Goal: Navigation & Orientation: Find specific page/section

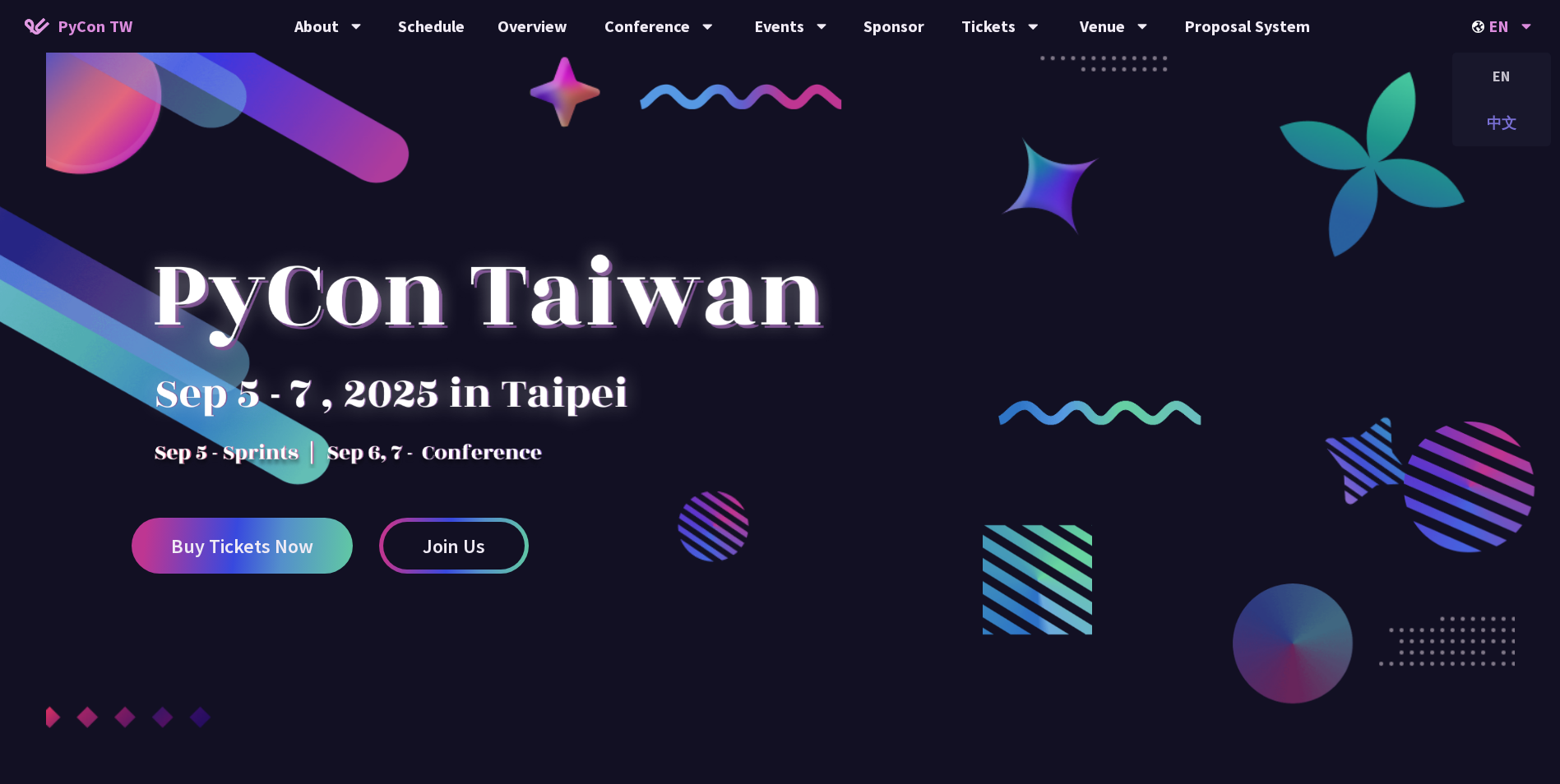
click at [1503, 129] on div "中文" at bounding box center [1501, 123] width 99 height 38
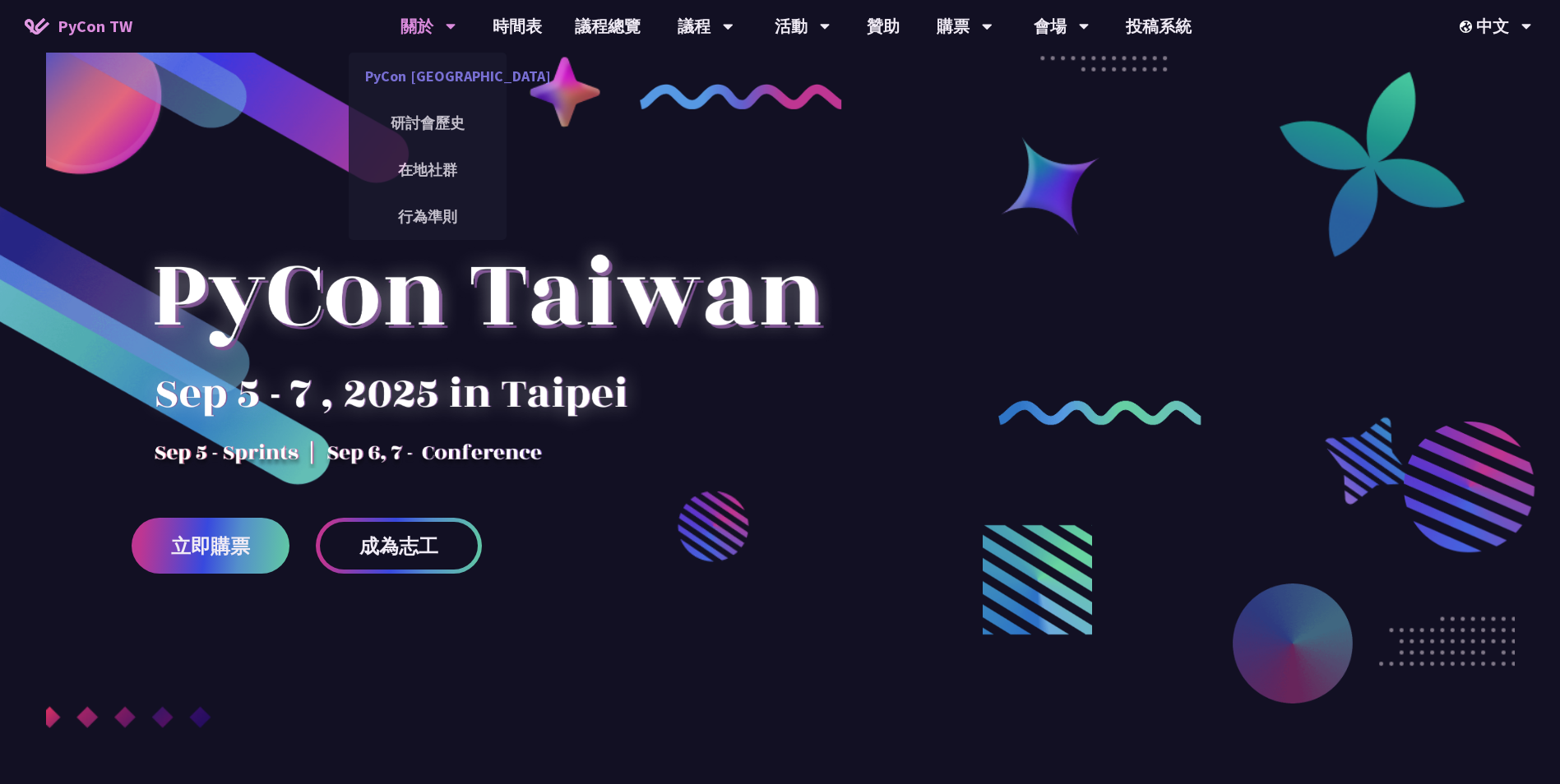
click at [446, 78] on link "PyCon [GEOGRAPHIC_DATA]" at bounding box center [427, 76] width 157 height 38
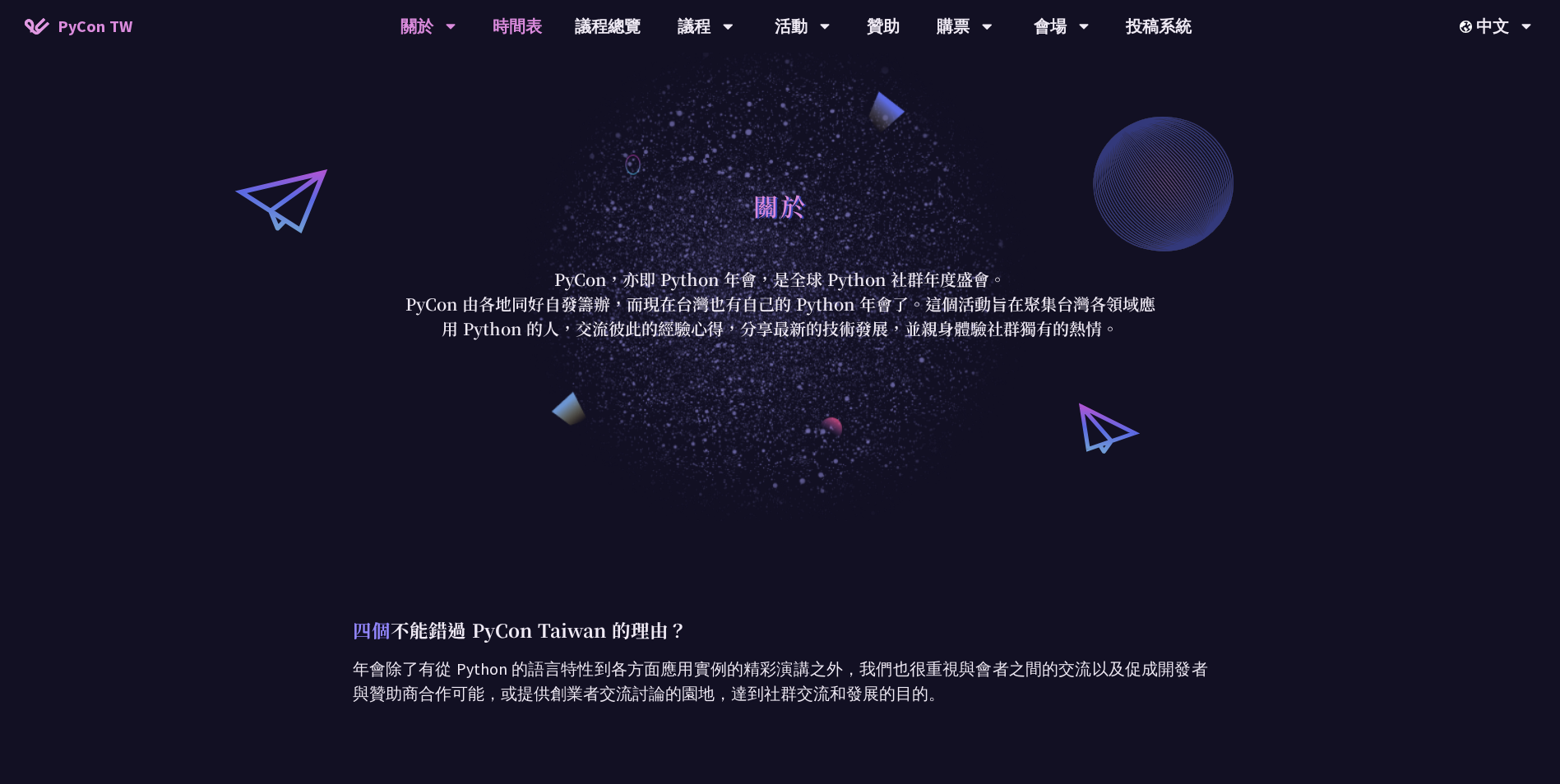
click at [518, 26] on link "時間表" at bounding box center [517, 26] width 83 height 53
